Goal: Check status: Check status

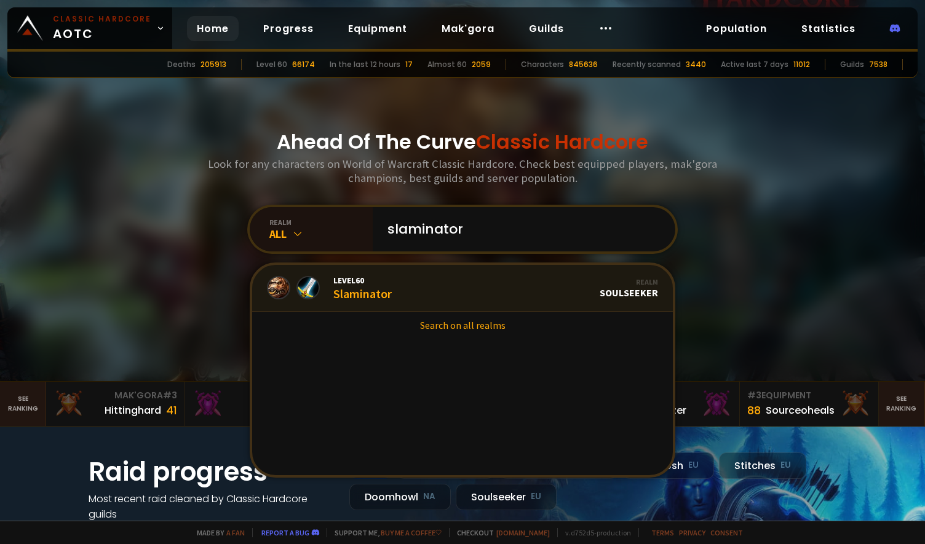
type input "slaminator"
click at [358, 290] on div "Level 60 Slaminator" at bounding box center [362, 288] width 58 height 26
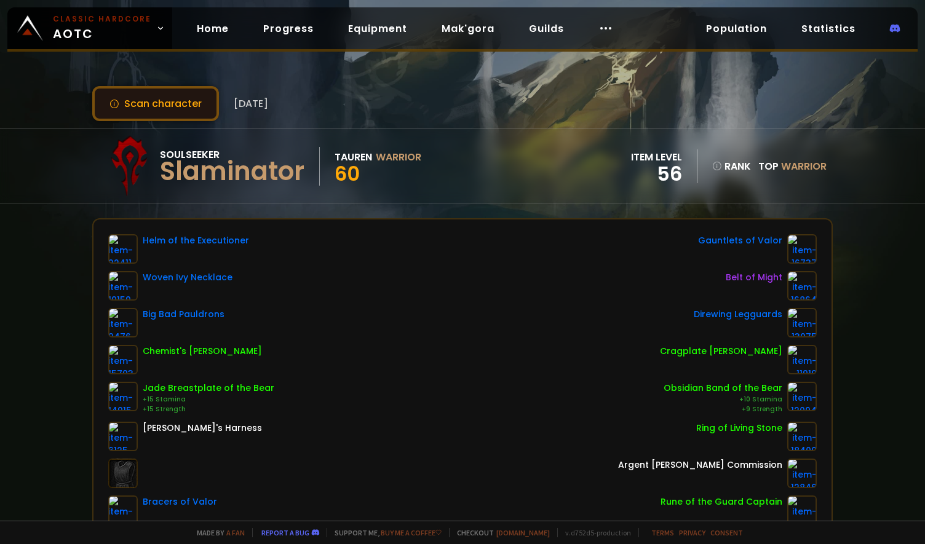
click at [186, 103] on button "Scan character" at bounding box center [155, 103] width 127 height 35
click at [180, 110] on button "Scan character" at bounding box center [155, 103] width 127 height 35
